Goal: Information Seeking & Learning: Learn about a topic

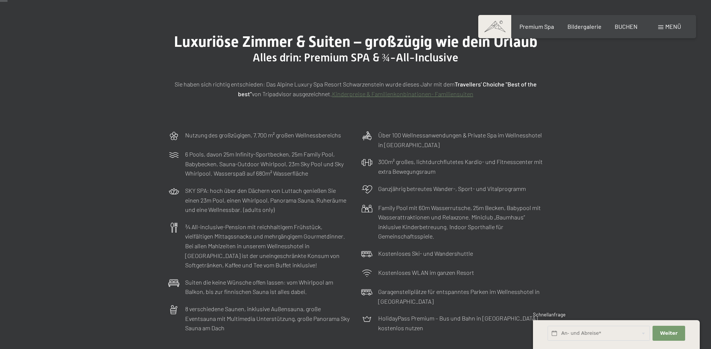
scroll to position [75, 0]
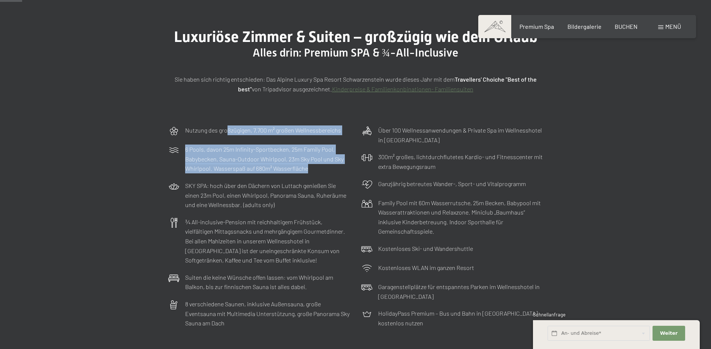
drag, startPoint x: 227, startPoint y: 133, endPoint x: 321, endPoint y: 166, distance: 99.9
click at [321, 166] on div "Nutzung des großzügigen, 7.700 m² großen Wellnessbereichs 6 Pools, davon 25m In…" at bounding box center [355, 227] width 382 height 210
click at [321, 169] on p "6 Pools, davon 25m Infinity-Sportbecken, 25m Family Pool, Babybecken, Sauna-Out…" at bounding box center [267, 159] width 165 height 29
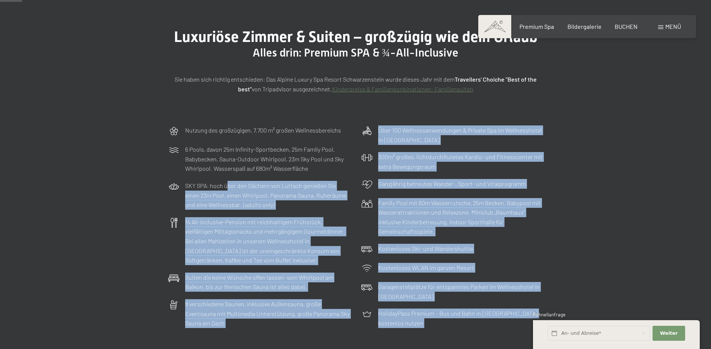
drag, startPoint x: 227, startPoint y: 186, endPoint x: 291, endPoint y: 197, distance: 64.9
drag, startPoint x: 291, startPoint y: 197, endPoint x: 282, endPoint y: 203, distance: 11.8
click at [282, 203] on p "SKY SPA: hoch über den Dächern von Luttach genießen Sie einen 23m Pool, einen W…" at bounding box center [267, 195] width 165 height 29
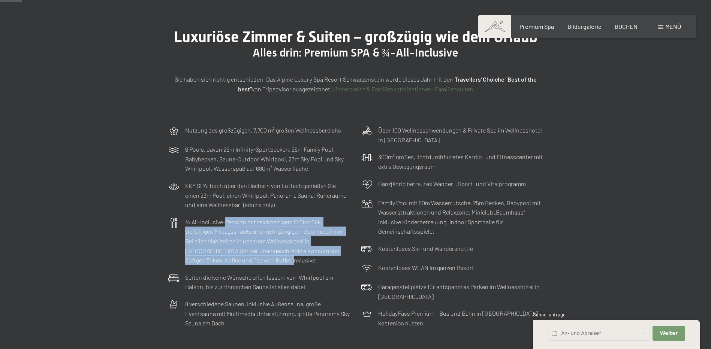
drag, startPoint x: 226, startPoint y: 220, endPoint x: 288, endPoint y: 258, distance: 72.7
click at [288, 258] on p "¾ All-inclusive-Pension mit reichhaltigem Frühstück, vielfältigen Mittagssnacks…" at bounding box center [267, 241] width 165 height 48
drag, startPoint x: 288, startPoint y: 258, endPoint x: 269, endPoint y: 260, distance: 18.4
click at [269, 260] on p "¾ All-inclusive-Pension mit reichhaltigem Frühstück, vielfältigen Mittagssnacks…" at bounding box center [267, 241] width 165 height 48
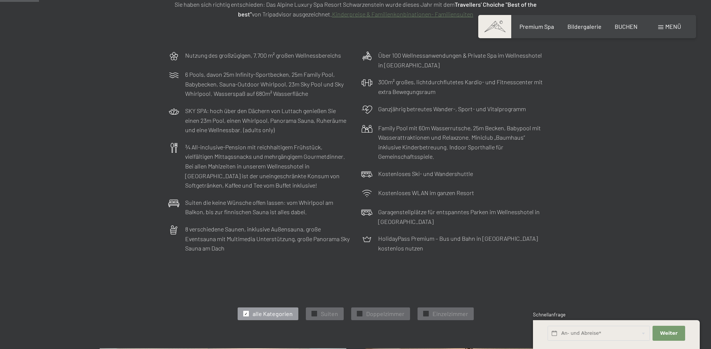
scroll to position [112, 0]
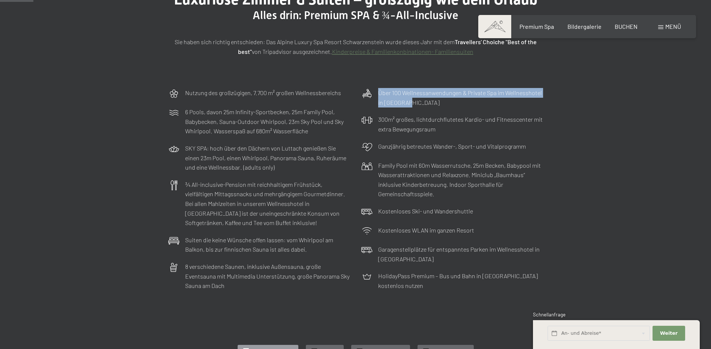
drag, startPoint x: 379, startPoint y: 90, endPoint x: 405, endPoint y: 99, distance: 26.5
click at [405, 99] on p "Über 100 Wellnessanwendungen & Private Spa im Wellnesshotel in Südtirol" at bounding box center [460, 97] width 165 height 19
drag, startPoint x: 405, startPoint y: 99, endPoint x: 405, endPoint y: 110, distance: 11.6
click at [405, 110] on div "Über 100 Wellnessanwendungen & Private Spa im Wellnesshotel in Südtirol" at bounding box center [451, 97] width 189 height 27
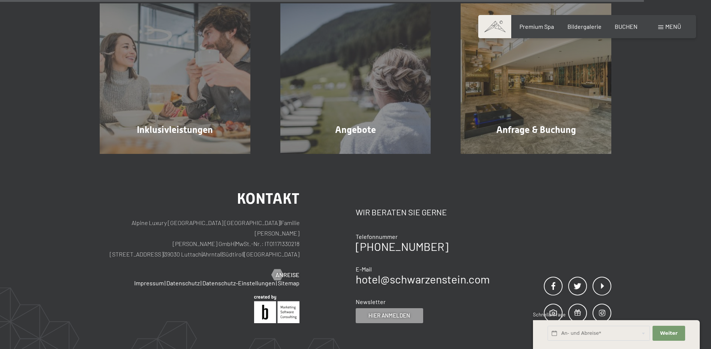
scroll to position [2285, 0]
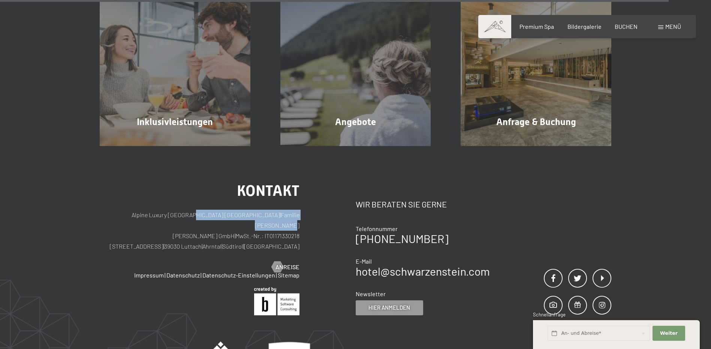
drag, startPoint x: 184, startPoint y: 218, endPoint x: 302, endPoint y: 213, distance: 117.3
click at [302, 213] on div "Kontakt Alpine Luxury SPA Resort SCHWARZENSTEIN | Familie Zimmerhofer Otmar Zim…" at bounding box center [228, 250] width 256 height 132
drag, startPoint x: 302, startPoint y: 213, endPoint x: 306, endPoint y: 226, distance: 13.7
click at [306, 226] on div "Kontakt Alpine Luxury SPA Resort SCHWARZENSTEIN | Familie Zimmerhofer Otmar Zim…" at bounding box center [228, 250] width 256 height 132
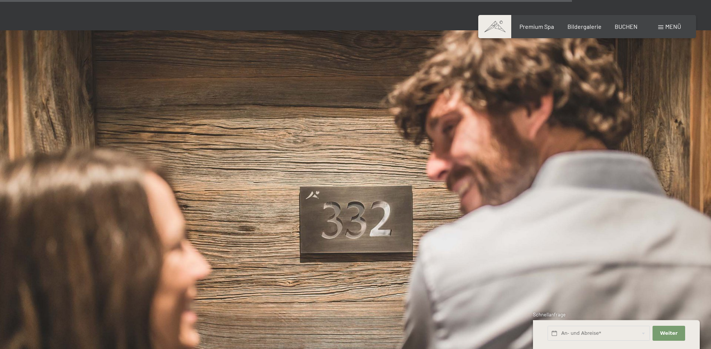
drag, startPoint x: 308, startPoint y: 245, endPoint x: 308, endPoint y: 181, distance: 64.1
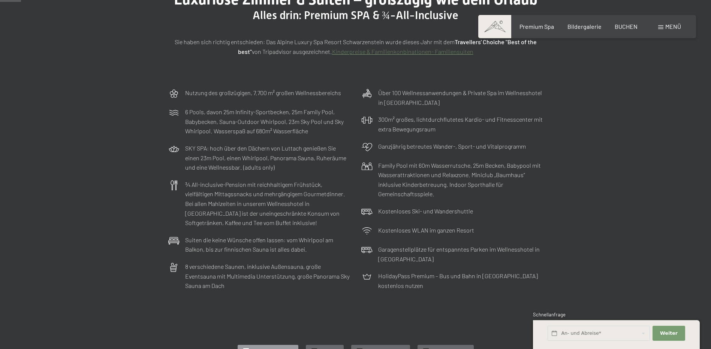
scroll to position [0, 0]
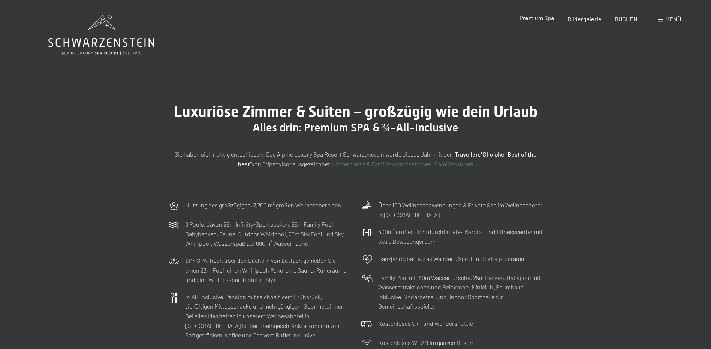
click at [541, 19] on span "Premium Spa" at bounding box center [536, 17] width 34 height 7
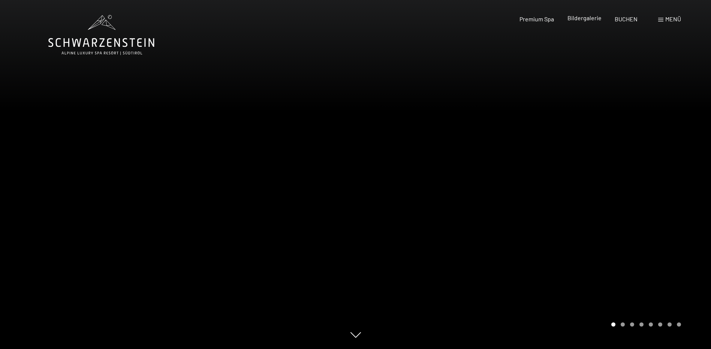
click at [593, 16] on span "Bildergalerie" at bounding box center [584, 17] width 34 height 7
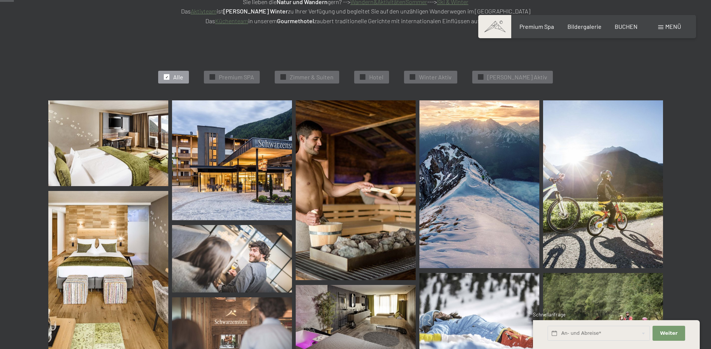
click at [257, 139] on img at bounding box center [232, 160] width 120 height 120
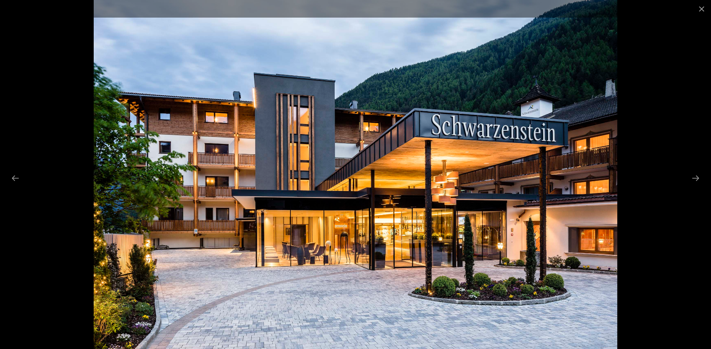
click at [671, 179] on div at bounding box center [355, 174] width 711 height 349
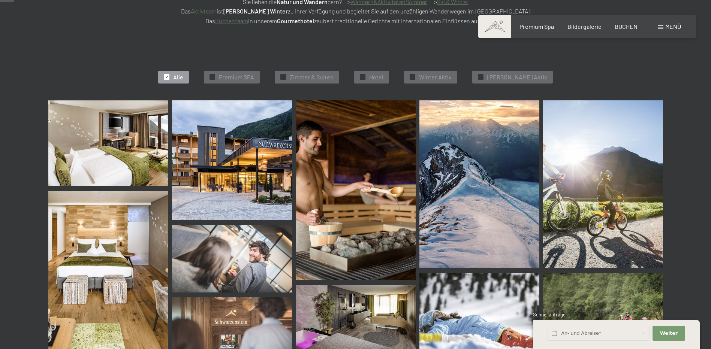
click at [118, 243] on img at bounding box center [108, 271] width 120 height 160
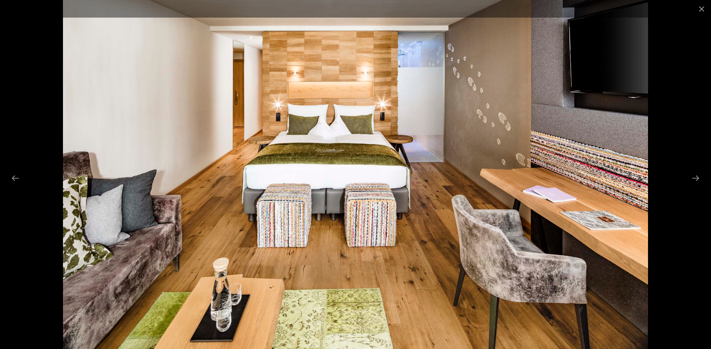
click at [18, 43] on div at bounding box center [355, 174] width 711 height 349
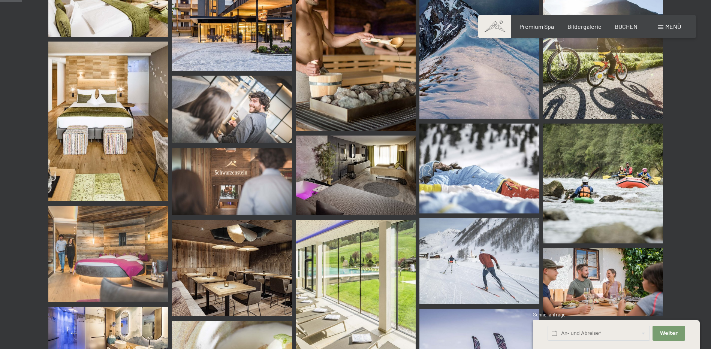
scroll to position [337, 0]
click at [362, 162] on img at bounding box center [356, 175] width 120 height 80
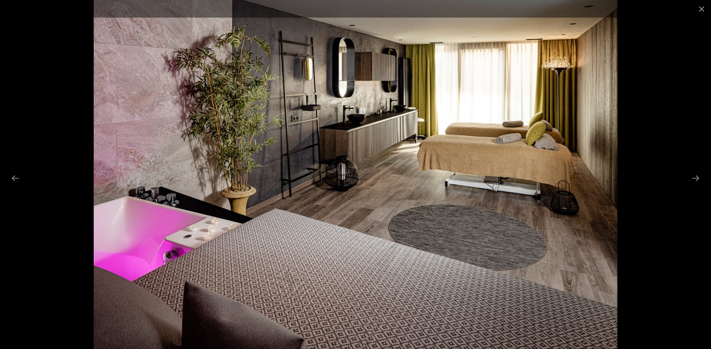
click at [57, 67] on div at bounding box center [355, 174] width 711 height 349
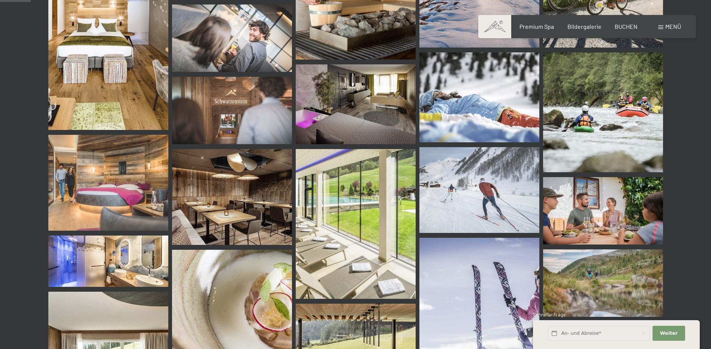
scroll to position [412, 0]
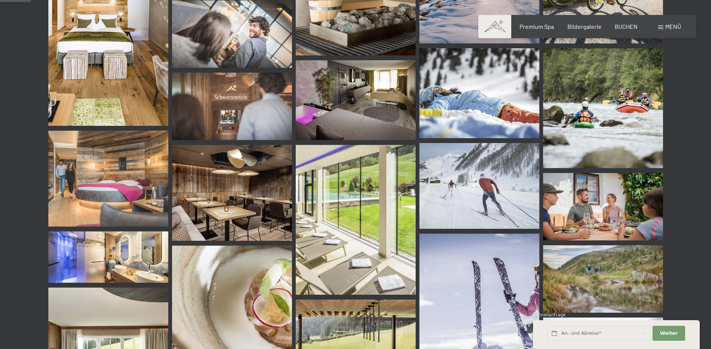
click at [238, 187] on img at bounding box center [232, 193] width 120 height 96
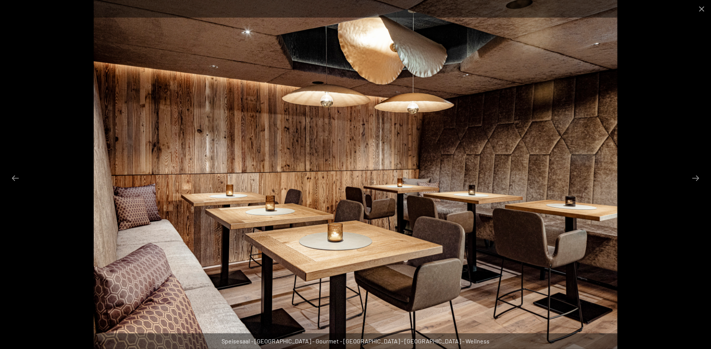
click at [81, 120] on div at bounding box center [355, 174] width 711 height 349
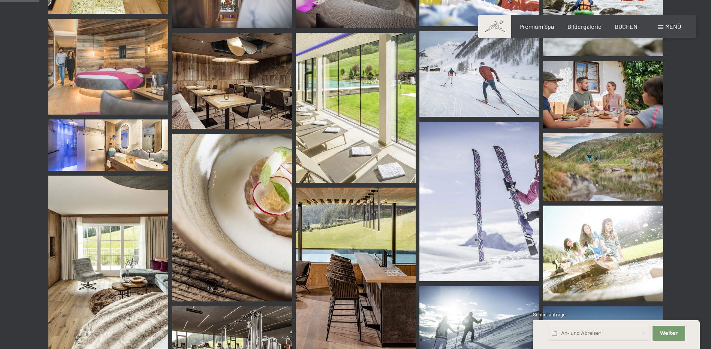
scroll to position [524, 0]
click at [344, 149] on img at bounding box center [356, 108] width 120 height 150
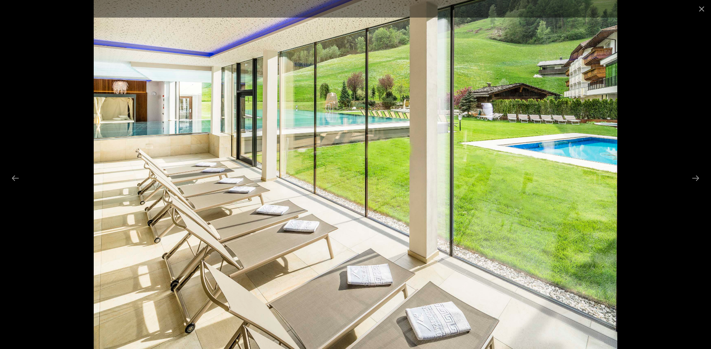
click at [68, 125] on div at bounding box center [355, 174] width 711 height 349
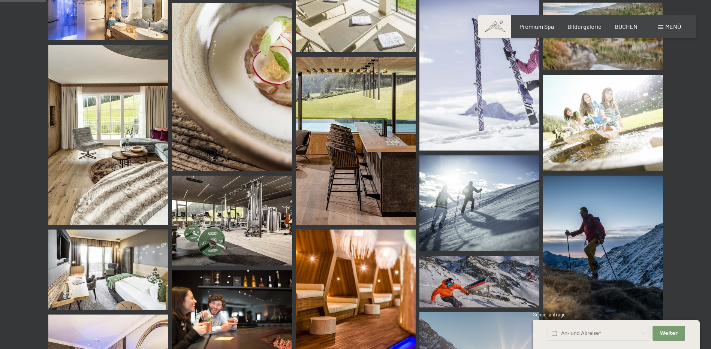
scroll to position [674, 0]
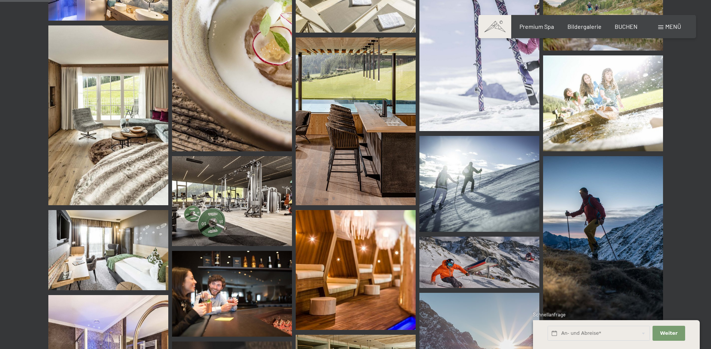
click at [369, 266] on img at bounding box center [356, 270] width 120 height 120
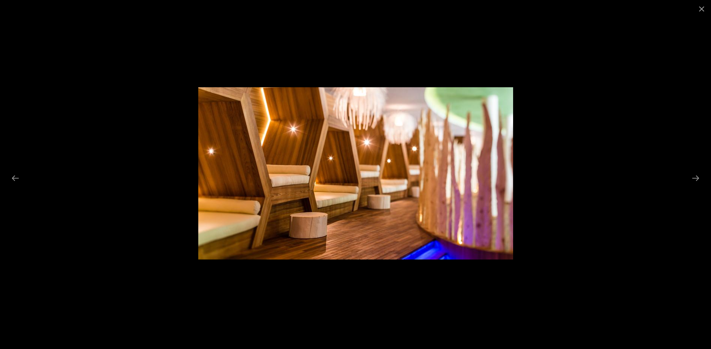
click at [22, 43] on div at bounding box center [355, 174] width 711 height 349
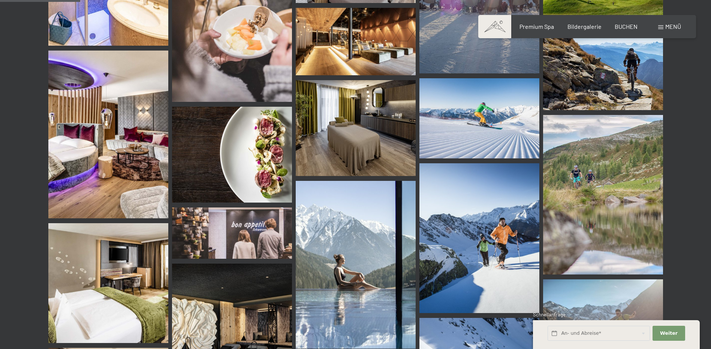
scroll to position [1086, 0]
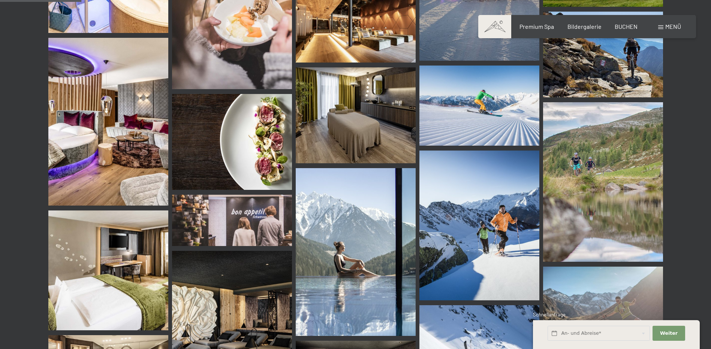
click at [215, 146] on img at bounding box center [232, 142] width 120 height 96
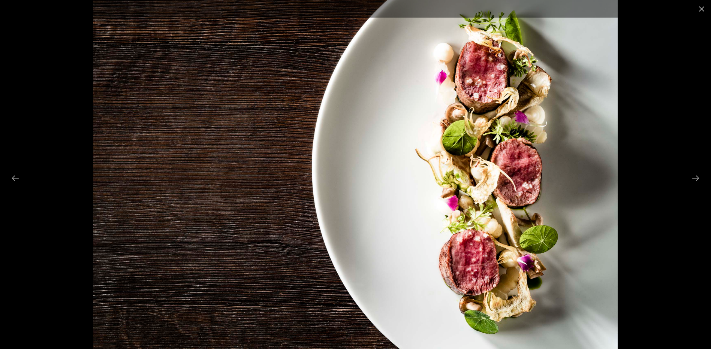
click at [48, 34] on div at bounding box center [355, 174] width 711 height 349
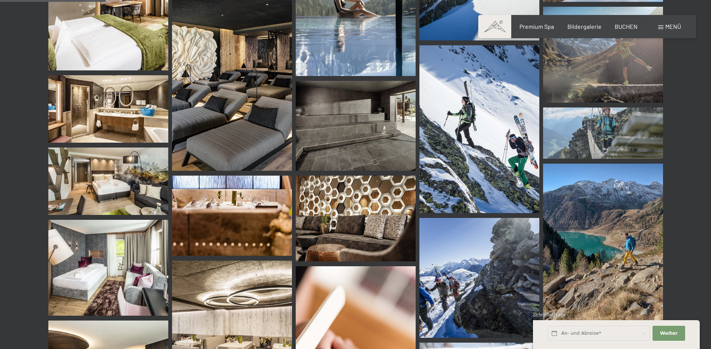
scroll to position [1423, 0]
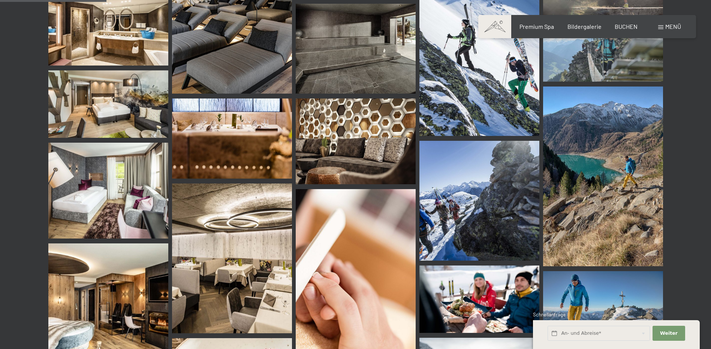
click at [243, 238] on img at bounding box center [232, 259] width 120 height 150
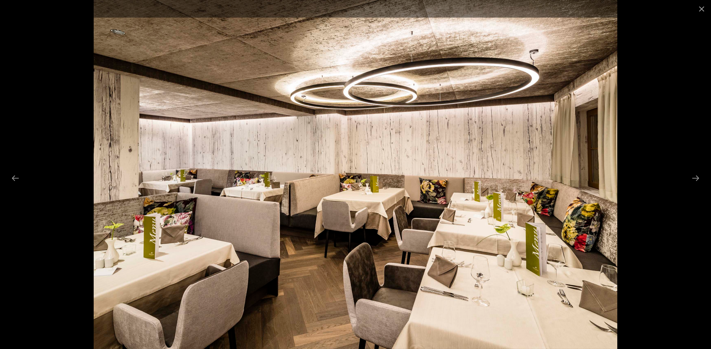
click at [63, 160] on div at bounding box center [355, 174] width 711 height 349
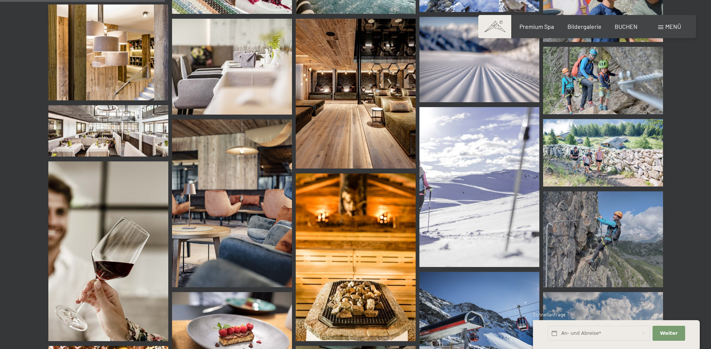
scroll to position [2210, 0]
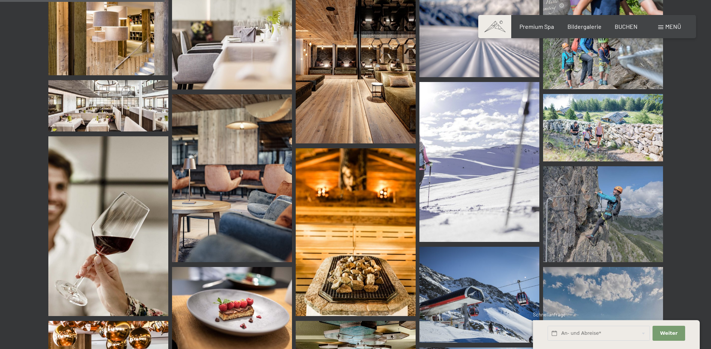
click at [228, 184] on img at bounding box center [232, 178] width 120 height 168
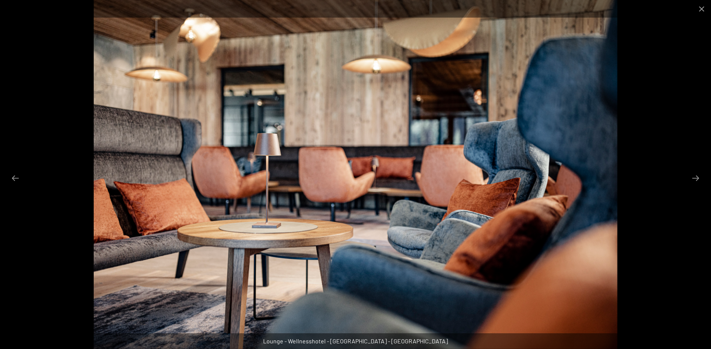
click at [59, 95] on div at bounding box center [355, 174] width 711 height 349
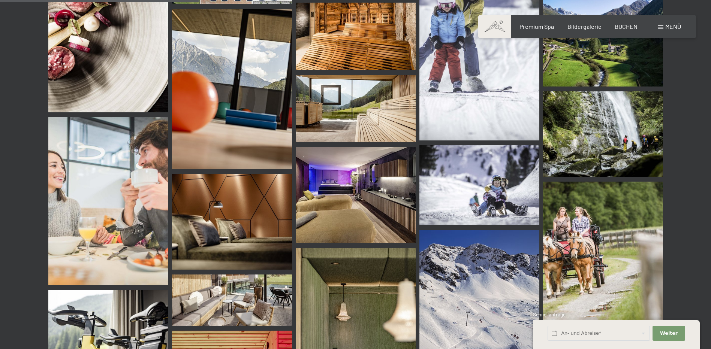
scroll to position [2659, 0]
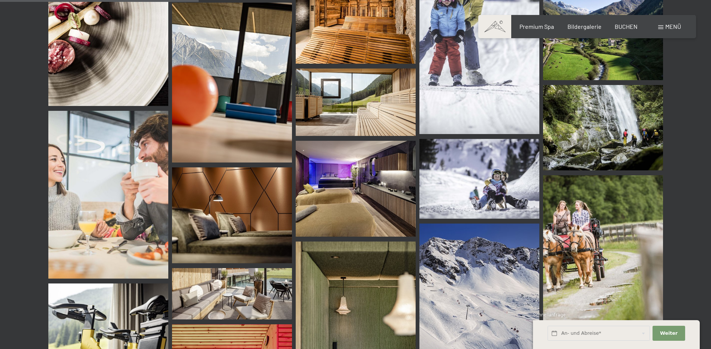
click at [354, 190] on img at bounding box center [356, 189] width 120 height 96
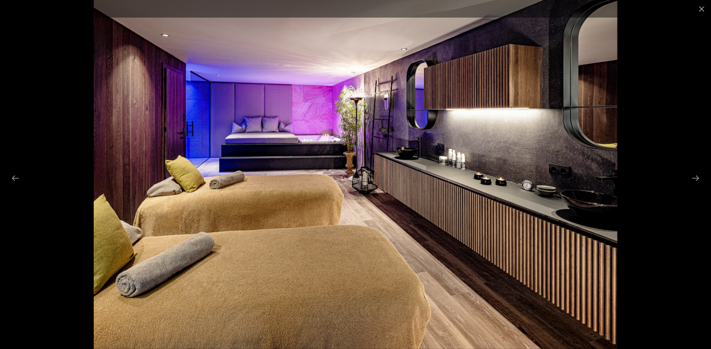
click at [48, 104] on div at bounding box center [355, 174] width 711 height 349
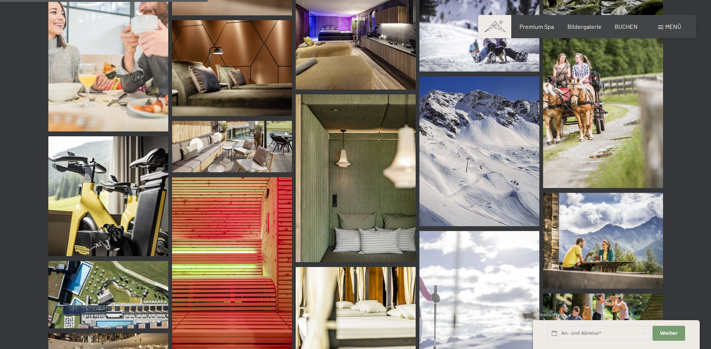
scroll to position [2809, 0]
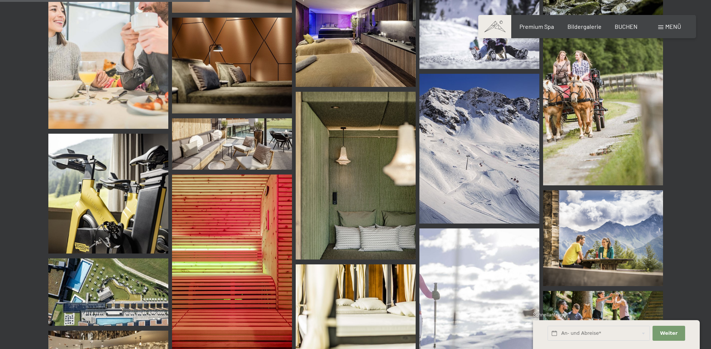
click at [485, 153] on img at bounding box center [479, 149] width 120 height 150
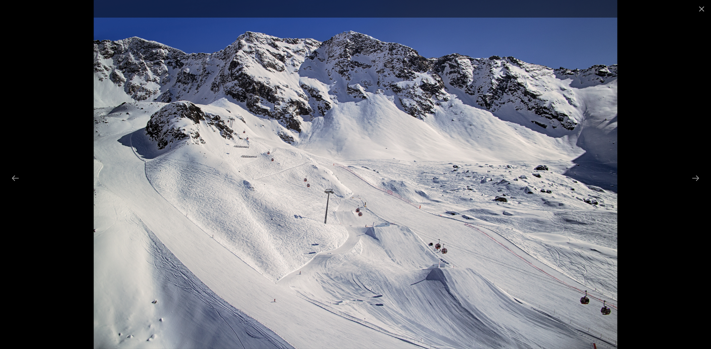
click at [64, 90] on div at bounding box center [355, 174] width 711 height 349
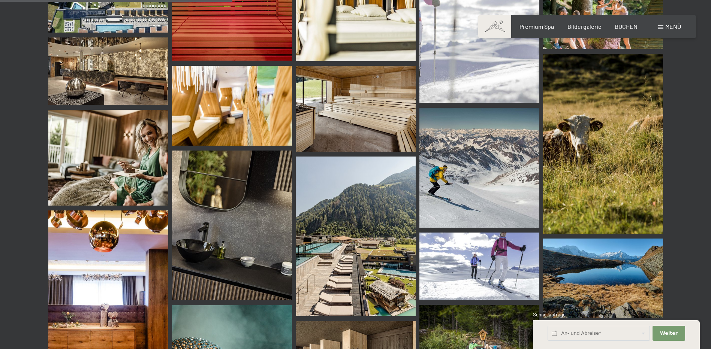
scroll to position [3109, 0]
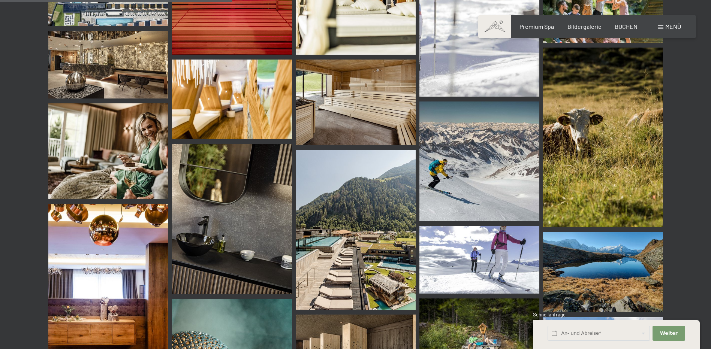
click at [308, 243] on img at bounding box center [356, 230] width 120 height 160
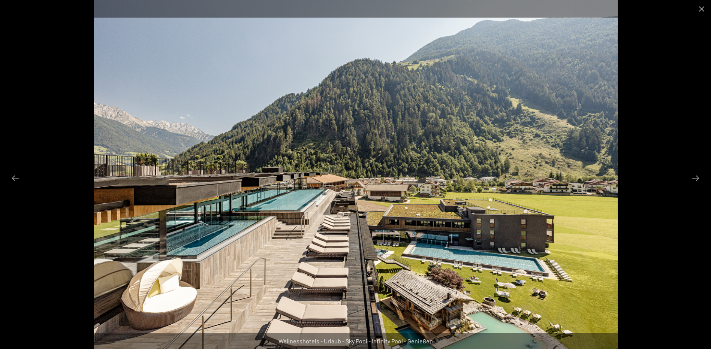
click at [34, 169] on div at bounding box center [355, 174] width 711 height 349
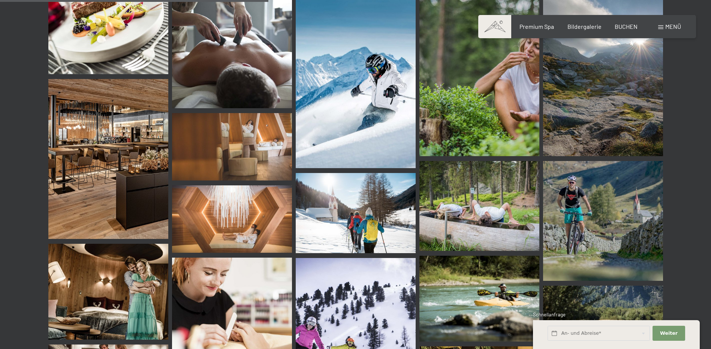
scroll to position [3596, 0]
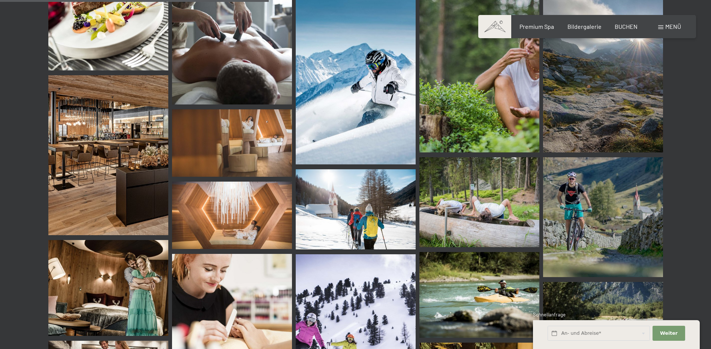
click at [257, 136] on img at bounding box center [232, 142] width 120 height 67
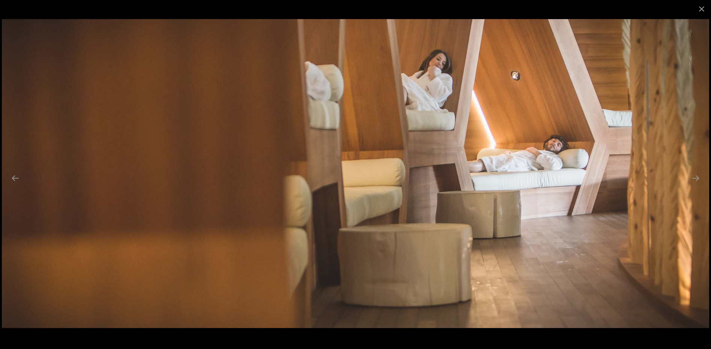
click at [49, 105] on img at bounding box center [355, 173] width 707 height 309
click at [54, 15] on div at bounding box center [355, 9] width 711 height 18
click at [700, 7] on button "Close gallery" at bounding box center [701, 9] width 19 height 18
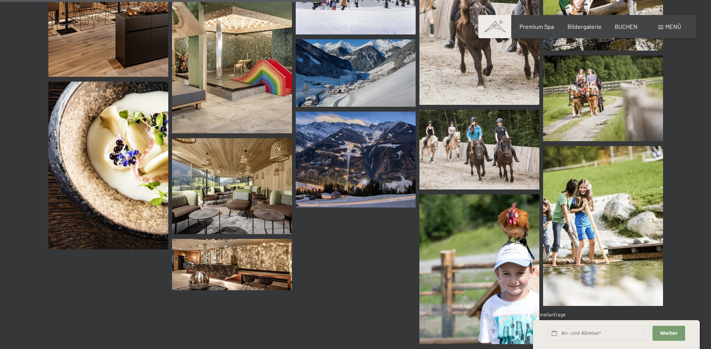
scroll to position [4345, 0]
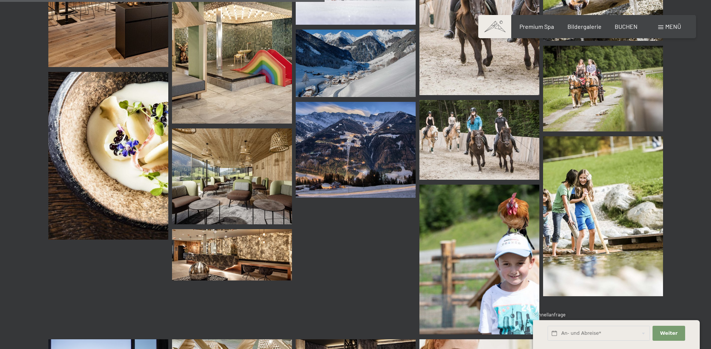
click at [368, 118] on img at bounding box center [356, 150] width 120 height 96
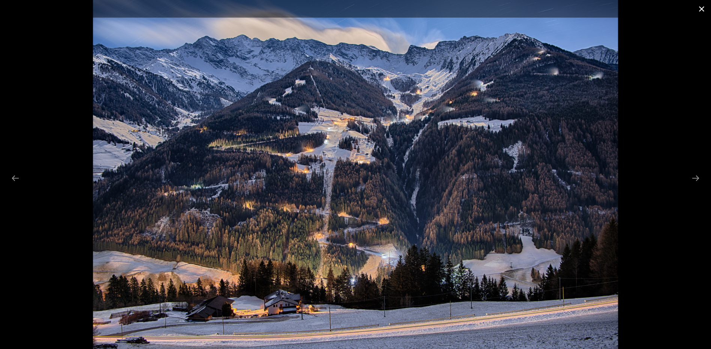
click at [697, 10] on button "Close gallery" at bounding box center [701, 9] width 19 height 18
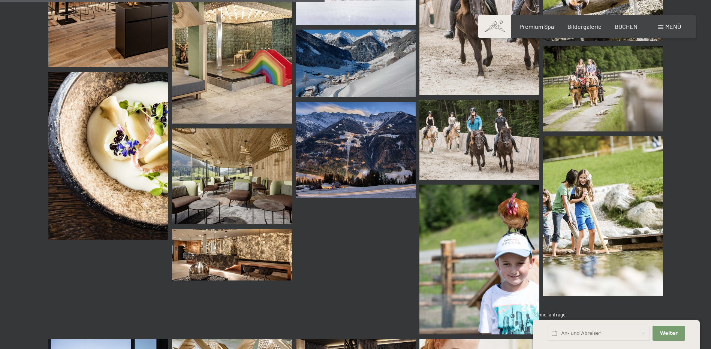
click at [258, 258] on img at bounding box center [232, 254] width 120 height 51
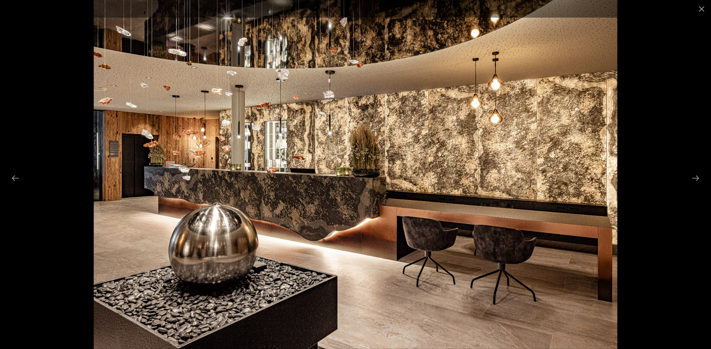
drag, startPoint x: 699, startPoint y: 4, endPoint x: 326, endPoint y: 123, distance: 391.7
click at [699, 4] on button "Close gallery" at bounding box center [701, 9] width 19 height 18
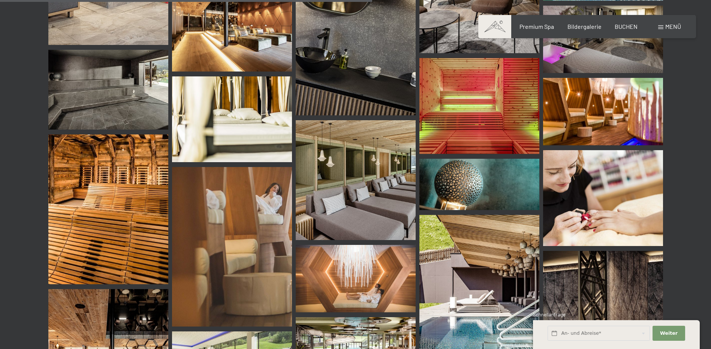
scroll to position [4982, 0]
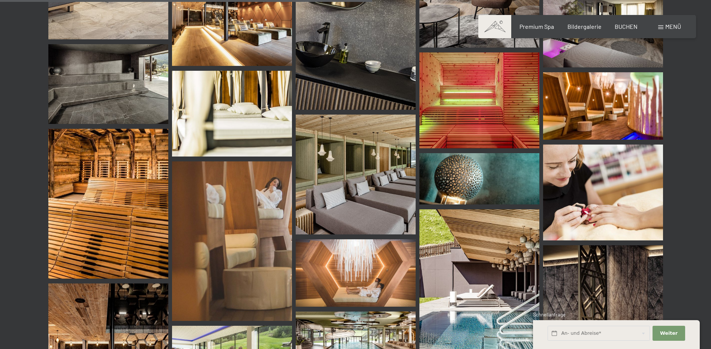
click at [343, 158] on img at bounding box center [356, 175] width 120 height 120
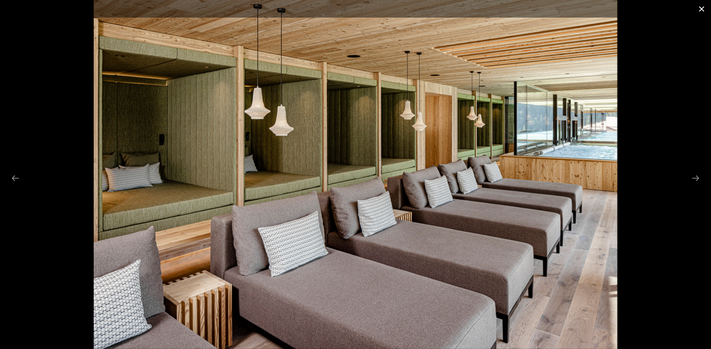
click at [702, 6] on button "Close gallery" at bounding box center [701, 9] width 19 height 18
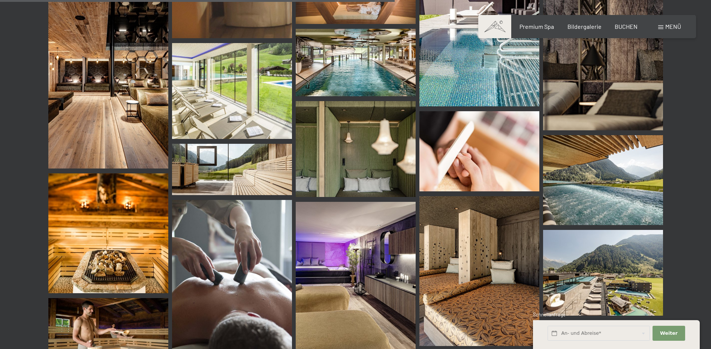
scroll to position [5281, 0]
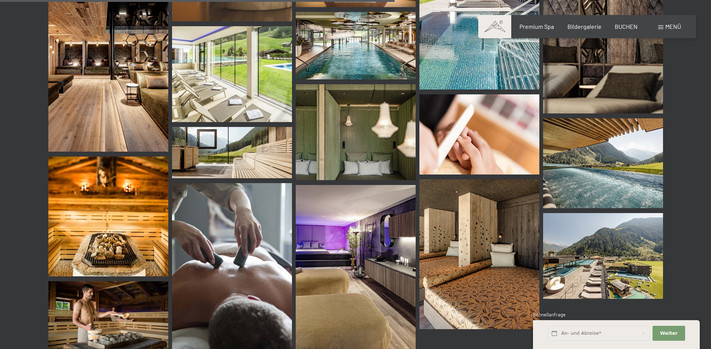
click at [352, 32] on img at bounding box center [356, 45] width 120 height 67
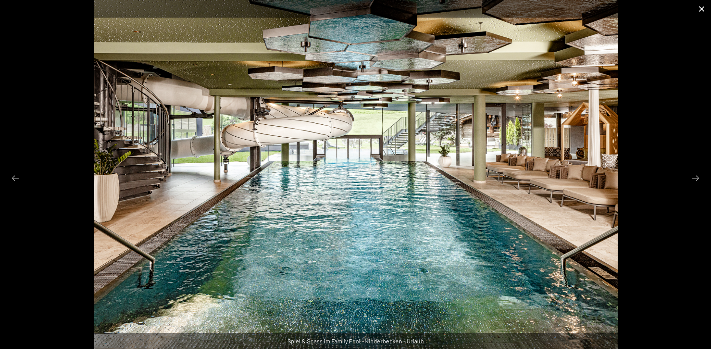
click at [699, 6] on button "Close gallery" at bounding box center [701, 9] width 19 height 18
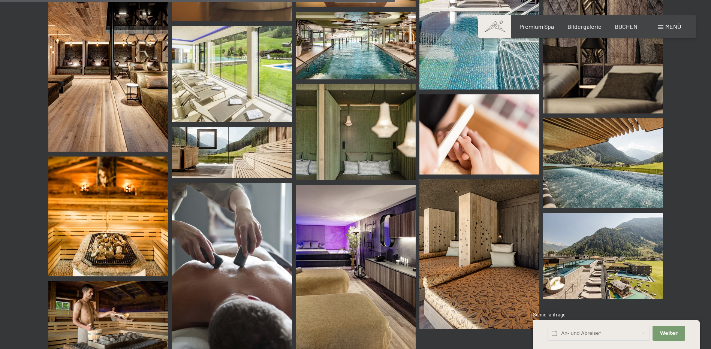
click at [379, 40] on img at bounding box center [356, 45] width 120 height 67
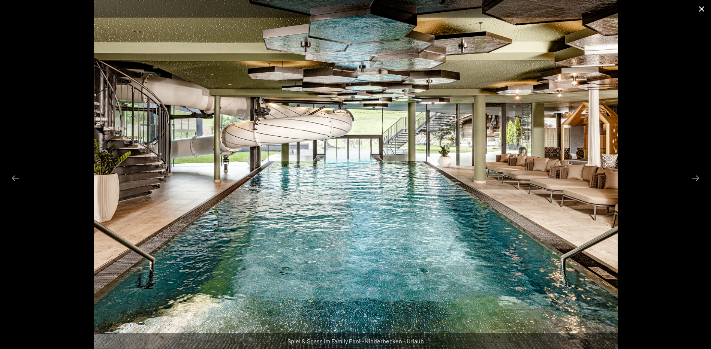
click at [701, 10] on button "Close gallery" at bounding box center [701, 9] width 19 height 18
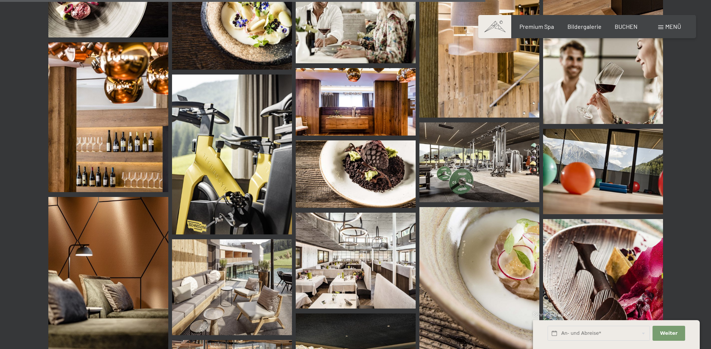
scroll to position [6517, 0]
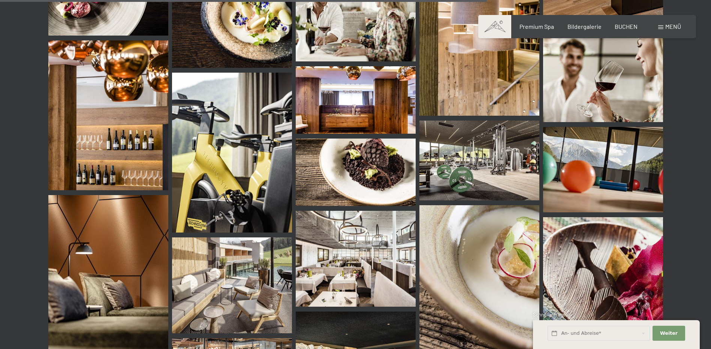
click at [346, 251] on img at bounding box center [356, 259] width 120 height 96
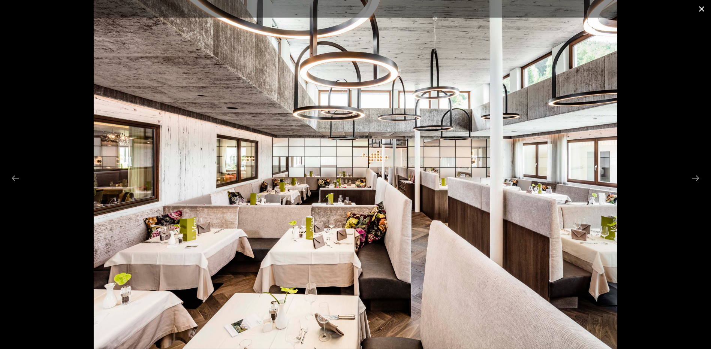
click at [702, 8] on button "Close gallery" at bounding box center [701, 9] width 19 height 18
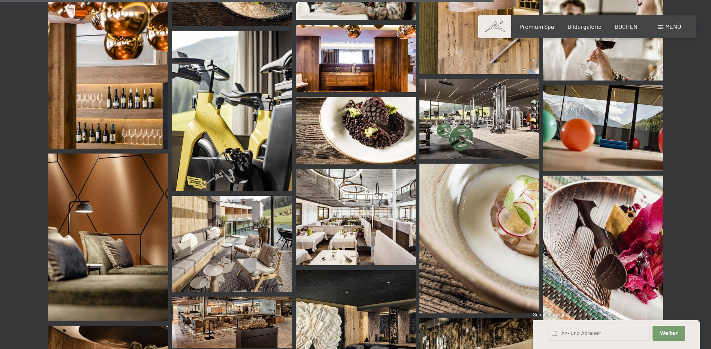
scroll to position [6667, 0]
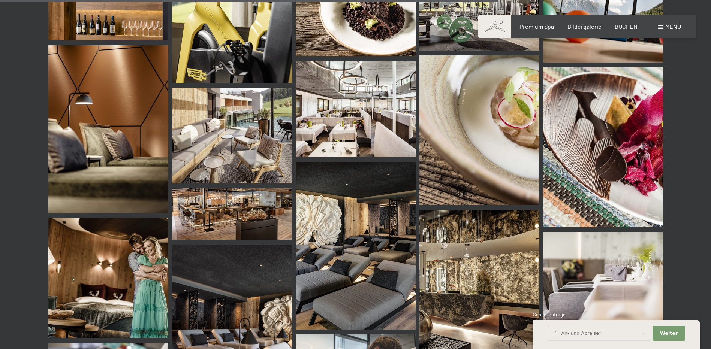
click at [528, 144] on img at bounding box center [479, 130] width 120 height 150
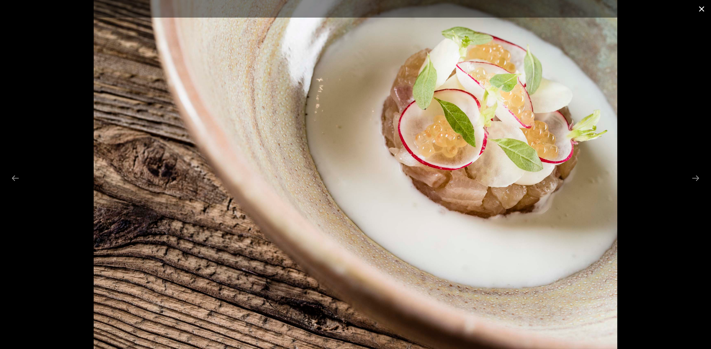
click at [702, 8] on button "Close gallery" at bounding box center [701, 9] width 19 height 18
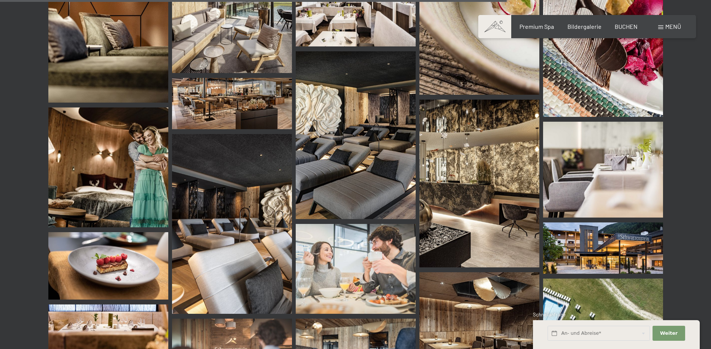
scroll to position [6780, 0]
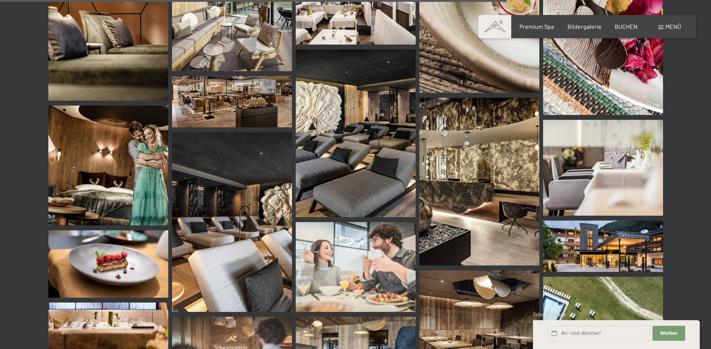
click at [112, 164] on img at bounding box center [108, 166] width 120 height 120
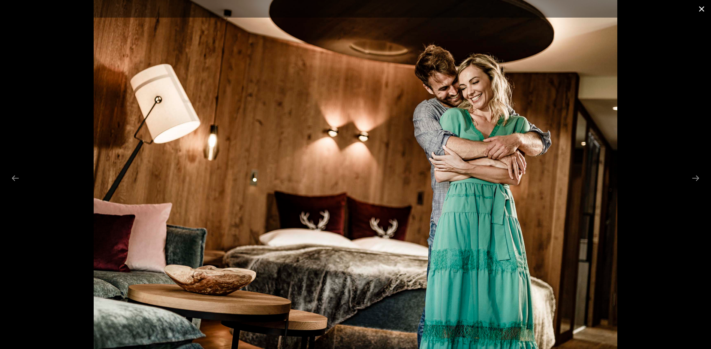
click at [700, 9] on button "Close gallery" at bounding box center [701, 9] width 19 height 18
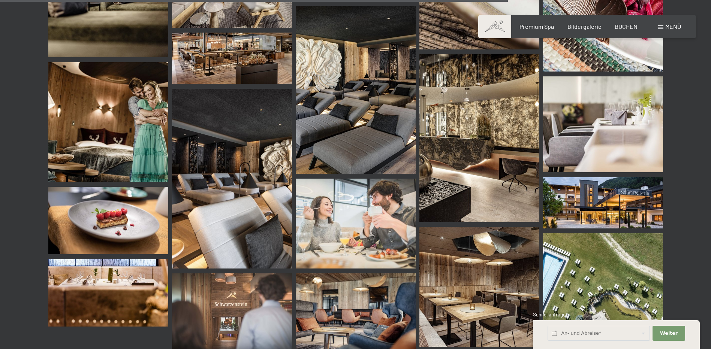
scroll to position [6892, 0]
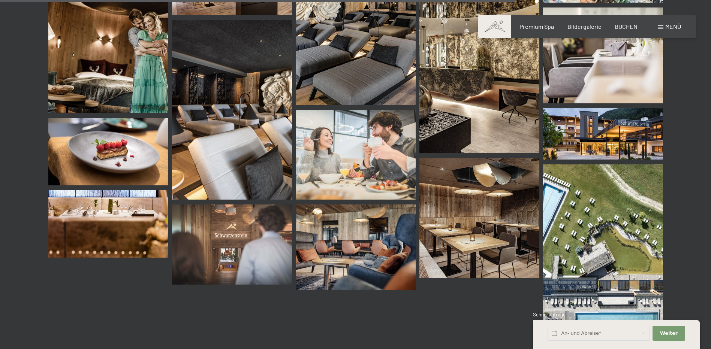
click at [264, 223] on img at bounding box center [232, 245] width 120 height 80
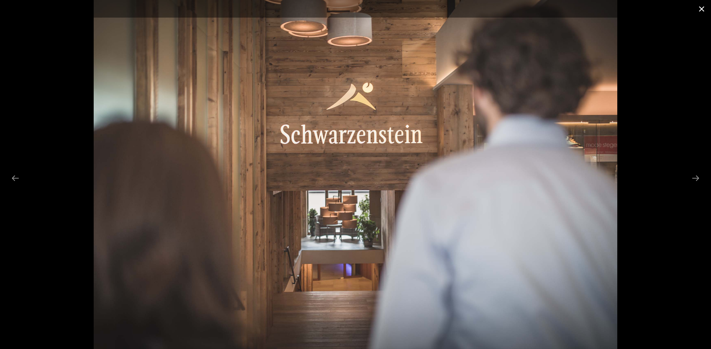
click at [703, 7] on button "Close gallery" at bounding box center [701, 9] width 19 height 18
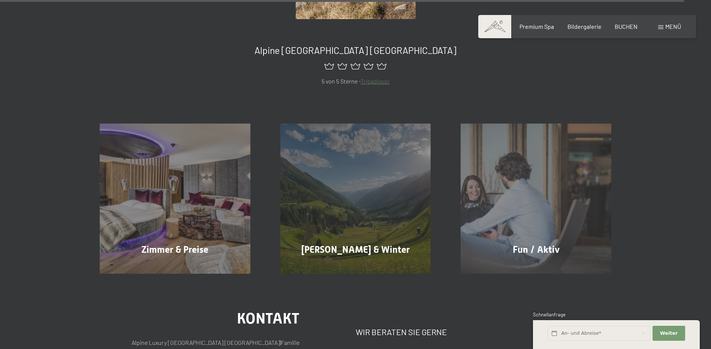
scroll to position [9327, 0]
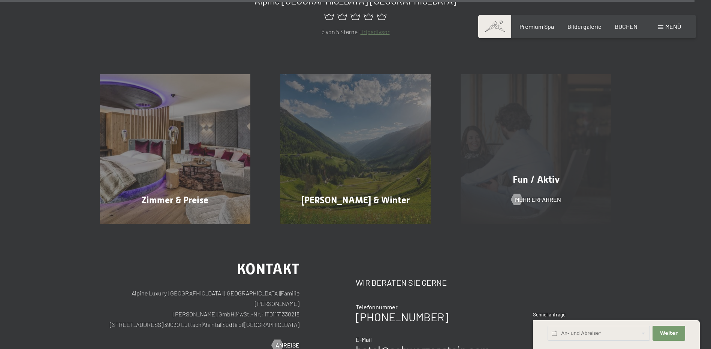
click at [536, 159] on div "Fun / Aktiv Mehr erfahren" at bounding box center [535, 149] width 181 height 151
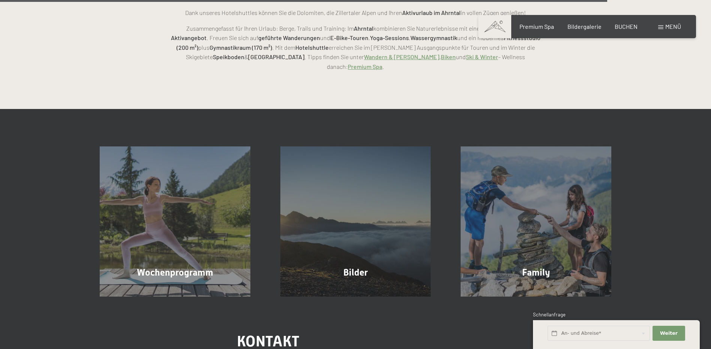
scroll to position [1985, 0]
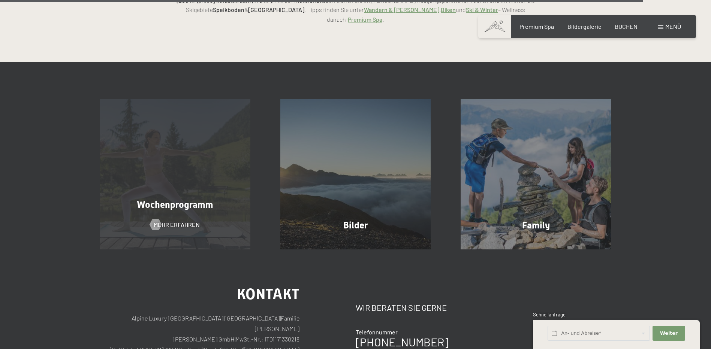
click at [198, 118] on div "Wochenprogramm Mehr erfahren" at bounding box center [175, 174] width 181 height 151
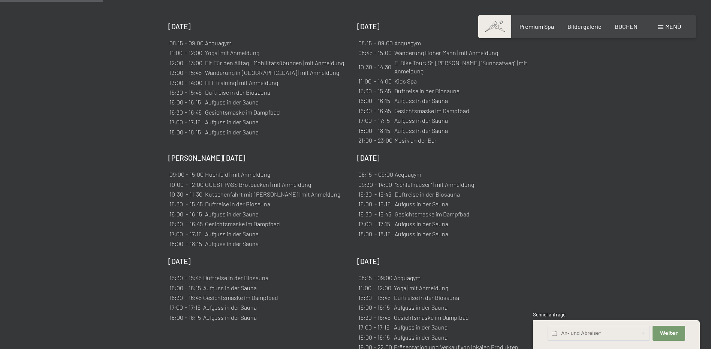
scroll to position [487, 0]
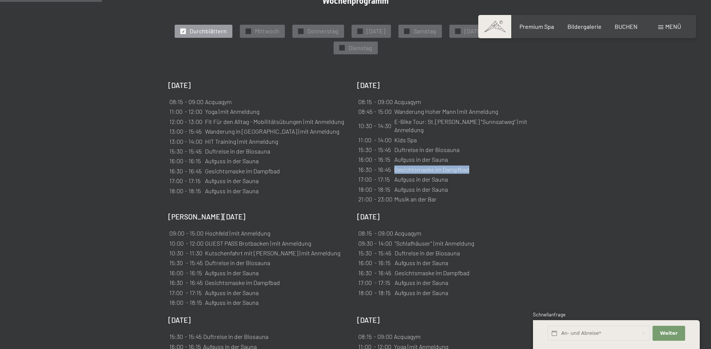
drag, startPoint x: 395, startPoint y: 160, endPoint x: 468, endPoint y: 162, distance: 72.7
click at [468, 165] on td "Gesichtsmaske im Dampfbad" at bounding box center [466, 169] width 144 height 9
drag, startPoint x: 468, startPoint y: 162, endPoint x: 449, endPoint y: 178, distance: 24.7
click at [449, 185] on td "Aufguss in der Sauna" at bounding box center [466, 189] width 144 height 9
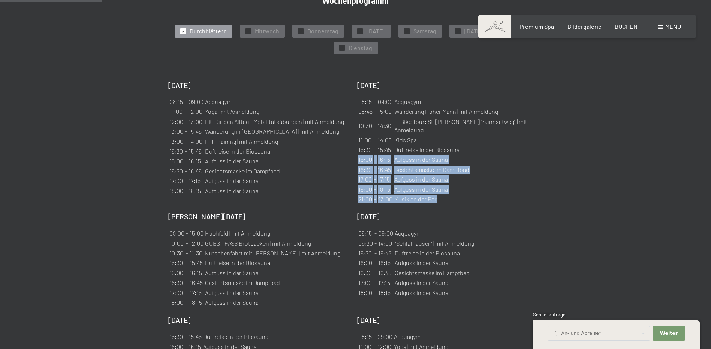
drag, startPoint x: 358, startPoint y: 152, endPoint x: 454, endPoint y: 191, distance: 103.7
click at [454, 191] on tbody "08:15 - 09:00 Acquagym 08:45 - 15:00 Wanderung Hoher Mann | mit Anmeldung 10:30…" at bounding box center [448, 150] width 180 height 106
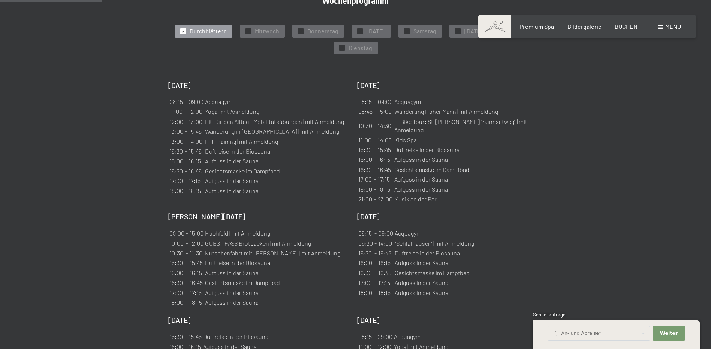
drag, startPoint x: 454, startPoint y: 191, endPoint x: 438, endPoint y: 204, distance: 20.8
click at [438, 212] on p "[DATE]" at bounding box center [447, 217] width 181 height 10
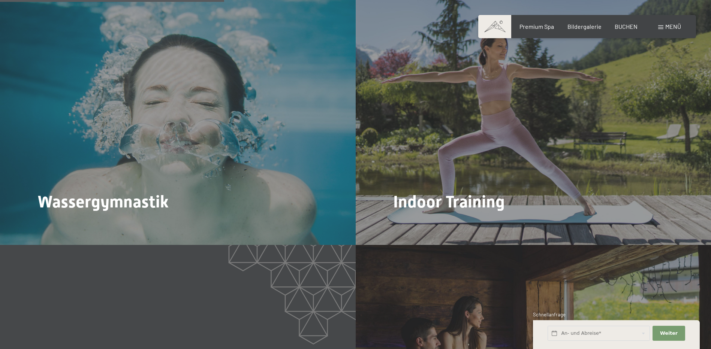
scroll to position [1049, 0]
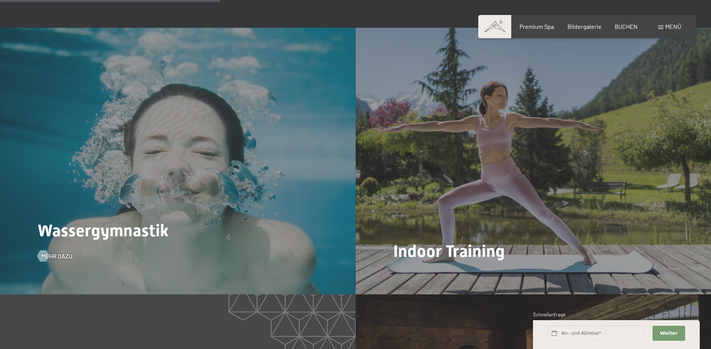
click at [96, 227] on span "Wassergymnastik" at bounding box center [102, 231] width 131 height 20
click at [55, 252] on span "Mehr dazu" at bounding box center [64, 256] width 31 height 8
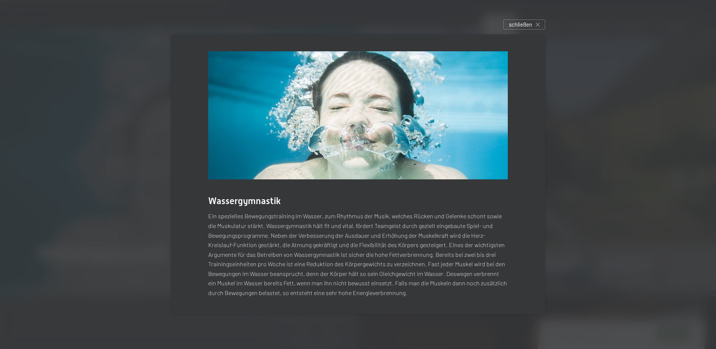
click at [595, 206] on div at bounding box center [358, 174] width 716 height 349
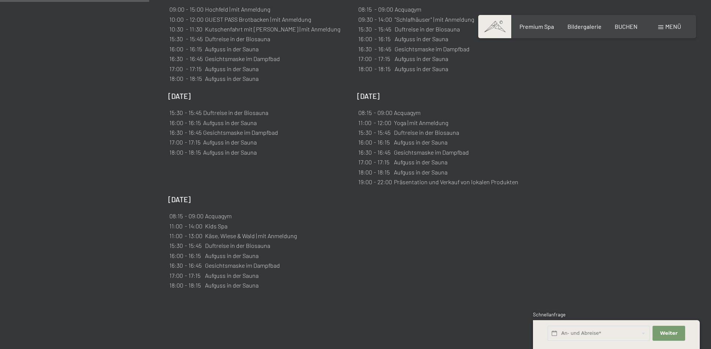
scroll to position [712, 0]
